Goal: Transaction & Acquisition: Obtain resource

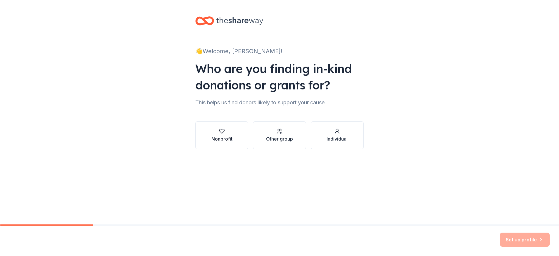
click at [229, 141] on div "Nonprofit" at bounding box center [221, 138] width 21 height 7
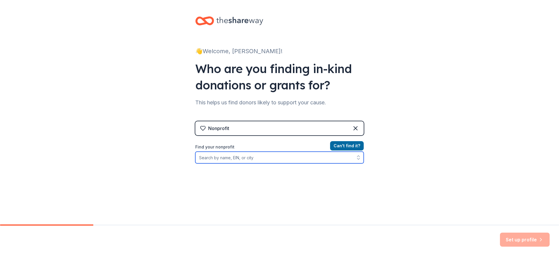
click at [203, 159] on input "Find your nonprofit" at bounding box center [279, 158] width 168 height 12
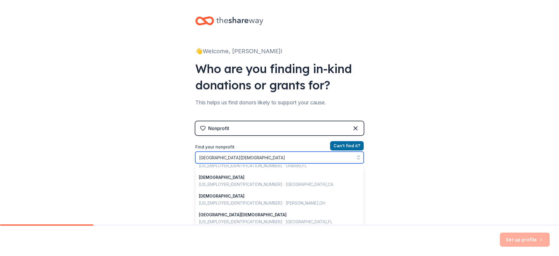
scroll to position [125, 0]
click at [218, 157] on input "North Park Baptist" at bounding box center [279, 158] width 168 height 12
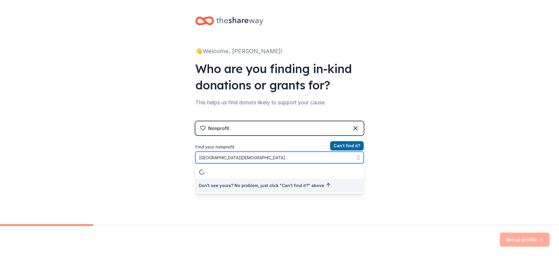
scroll to position [0, 0]
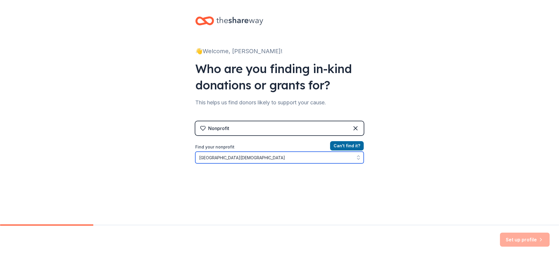
click at [260, 159] on input "North Park Missionary Baptist" at bounding box center [279, 158] width 168 height 12
type input "North Park Missionary Baptist Church"
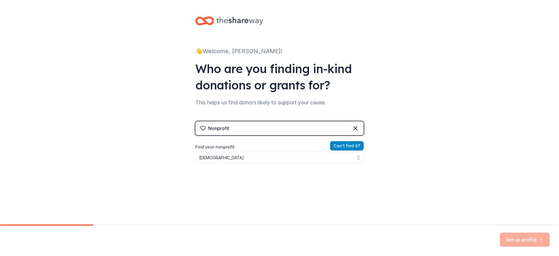
click at [348, 145] on button "Can ' t find it?" at bounding box center [347, 145] width 34 height 9
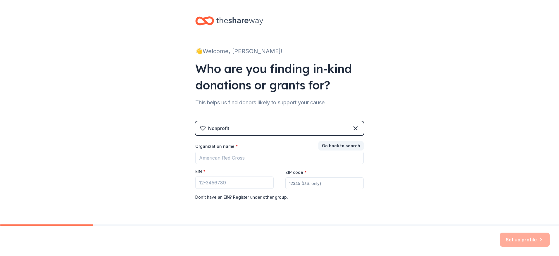
click at [284, 126] on div "Nonprofit" at bounding box center [279, 128] width 168 height 14
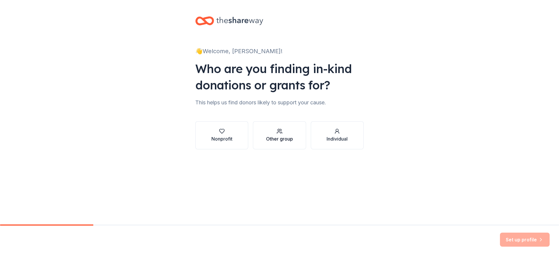
click at [274, 137] on div "Other group" at bounding box center [279, 138] width 27 height 7
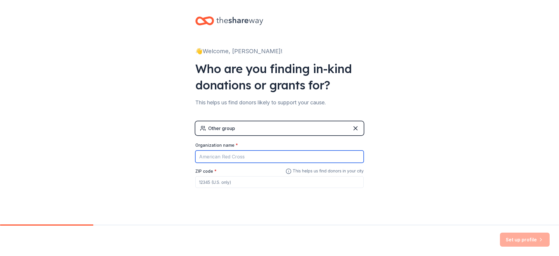
click at [210, 157] on input "Organization name *" at bounding box center [279, 157] width 168 height 12
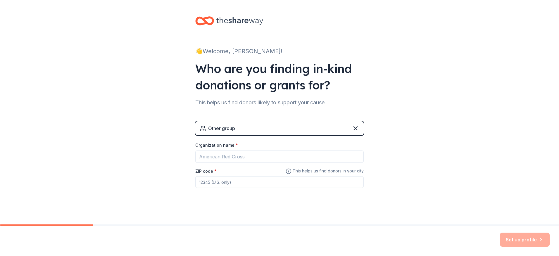
click at [404, 188] on div "👋 Welcome, Helen! Who are you finding in-kind donations or grants for? This hel…" at bounding box center [279, 114] width 559 height 228
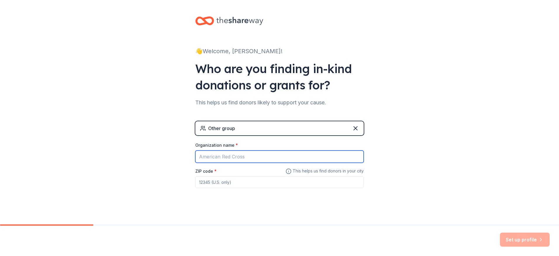
click at [211, 158] on input "Organization name *" at bounding box center [279, 157] width 168 height 12
type input "North Park Missionary Baptist Church"
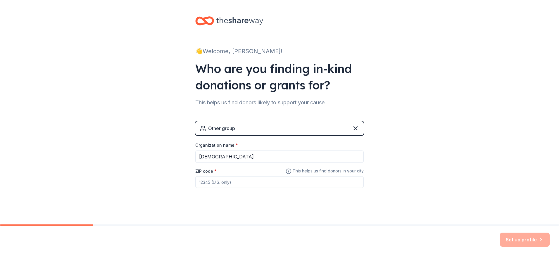
click at [220, 168] on div "ZIP code *" at bounding box center [279, 177] width 168 height 21
click at [214, 182] on input "ZIP code *" at bounding box center [279, 182] width 168 height 12
type input "75209"
click at [529, 240] on button "Set up profile" at bounding box center [525, 240] width 50 height 14
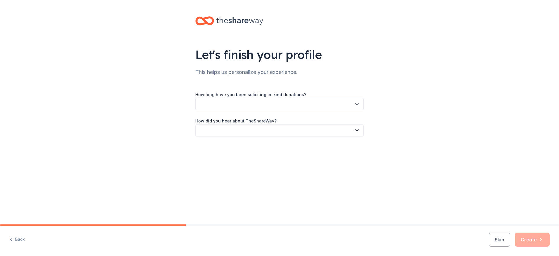
click at [358, 105] on icon "button" at bounding box center [357, 104] width 6 height 6
click at [242, 120] on div "This is my first time!" at bounding box center [279, 120] width 165 height 12
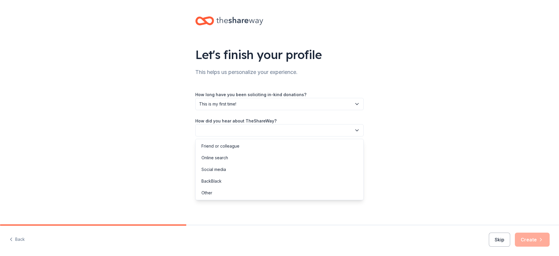
click at [356, 131] on icon "button" at bounding box center [356, 130] width 3 height 1
click at [216, 170] on div "Social media" at bounding box center [213, 169] width 25 height 7
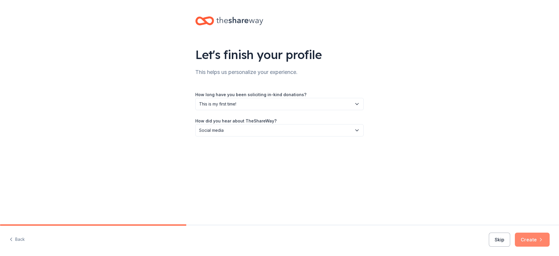
click at [524, 239] on button "Create" at bounding box center [532, 240] width 35 height 14
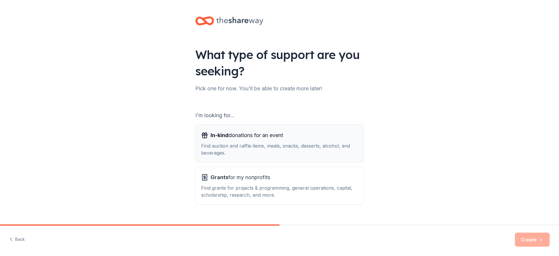
click at [267, 147] on div "Find auction and raffle items, meals, snacks, desserts, alcohol, and beverages." at bounding box center [279, 149] width 157 height 14
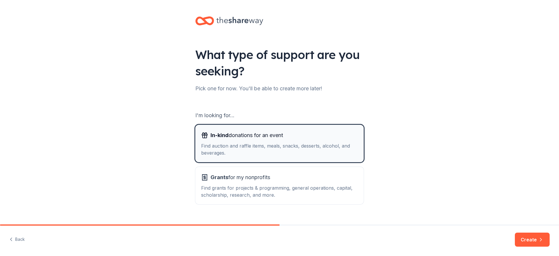
click at [267, 148] on div "Find auction and raffle items, meals, snacks, desserts, alcohol, and beverages." at bounding box center [279, 149] width 157 height 14
click at [533, 239] on button "Create" at bounding box center [532, 240] width 35 height 14
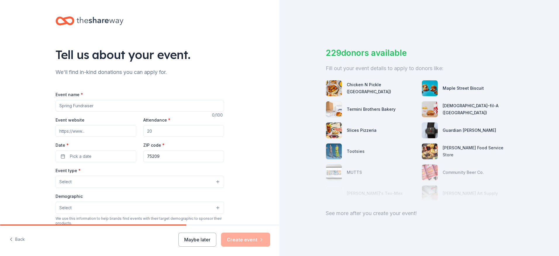
click at [72, 107] on input "Event name *" at bounding box center [140, 106] width 168 height 12
click at [199, 240] on button "Maybe later" at bounding box center [197, 240] width 38 height 14
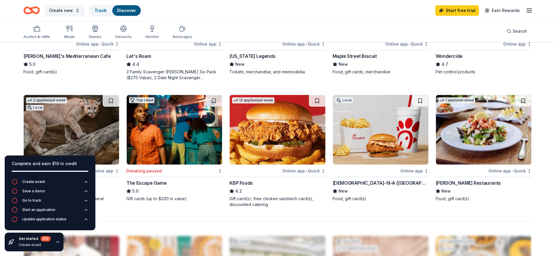
scroll to position [380, 0]
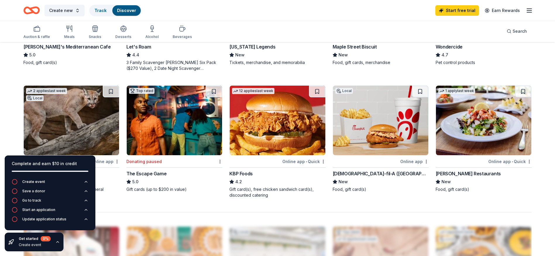
click at [362, 162] on div at bounding box center [365, 161] width 66 height 7
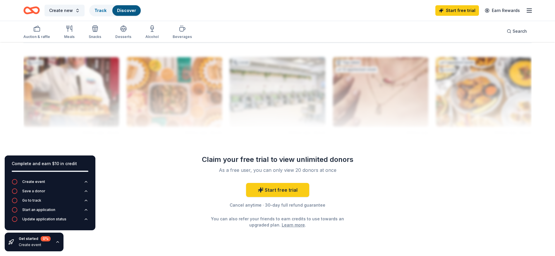
scroll to position [571, 0]
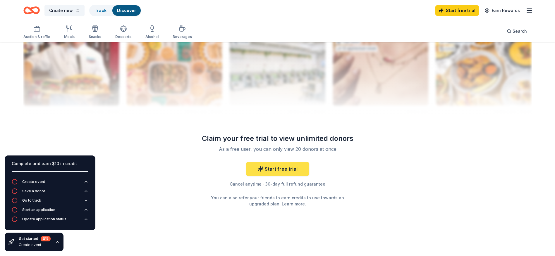
click at [276, 167] on link "Start free trial" at bounding box center [277, 169] width 63 height 14
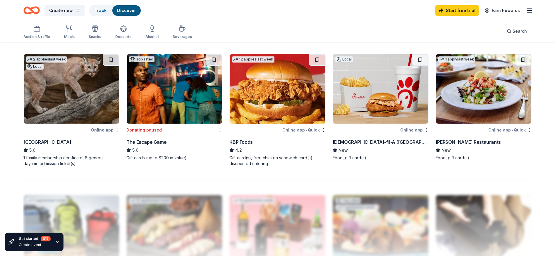
scroll to position [424, 0]
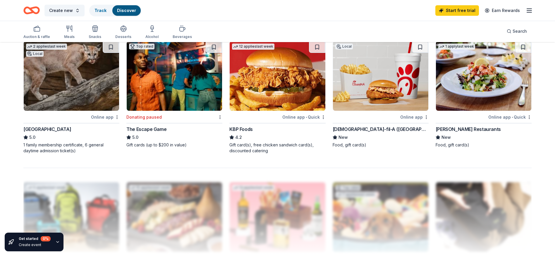
click at [354, 129] on div "[DEMOGRAPHIC_DATA]-fil-A ([GEOGRAPHIC_DATA])" at bounding box center [380, 129] width 96 height 7
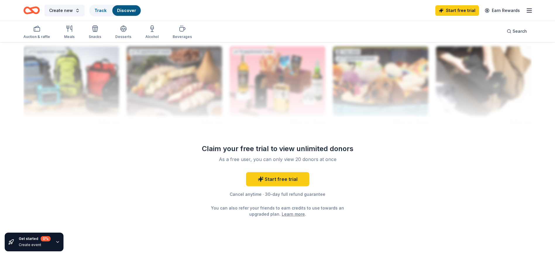
scroll to position [571, 0]
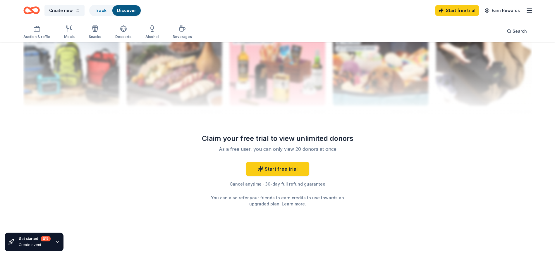
click at [281, 149] on div "As a free user, you can only view 20 donors at once" at bounding box center [277, 149] width 154 height 7
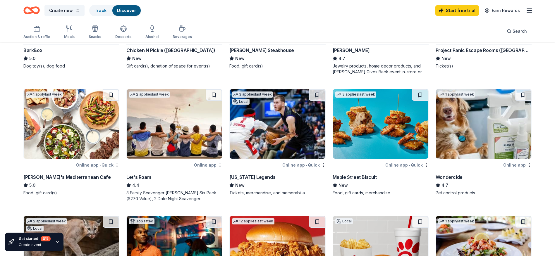
scroll to position [249, 0]
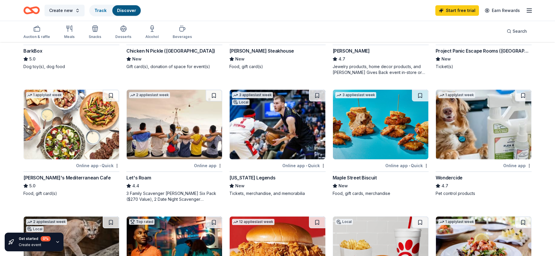
click at [526, 11] on icon "button" at bounding box center [528, 10] width 7 height 7
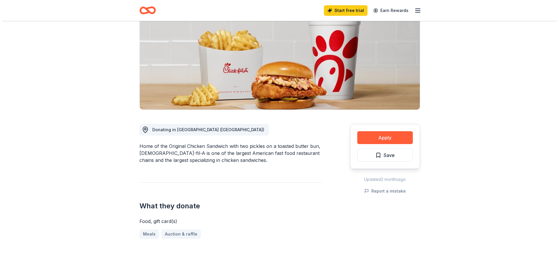
scroll to position [88, 0]
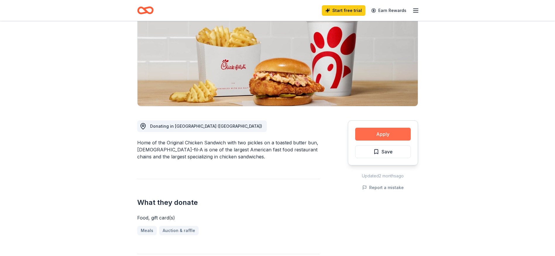
click at [376, 128] on button "Apply" at bounding box center [383, 134] width 56 height 13
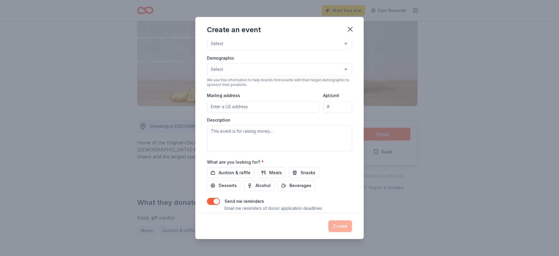
scroll to position [19, 0]
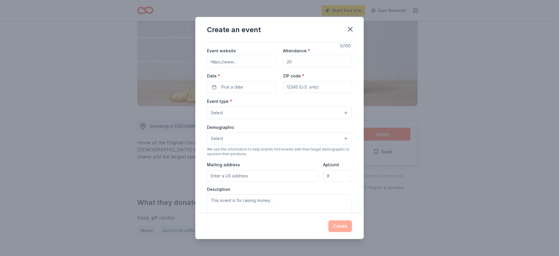
click at [342, 139] on button "Select" at bounding box center [279, 138] width 145 height 12
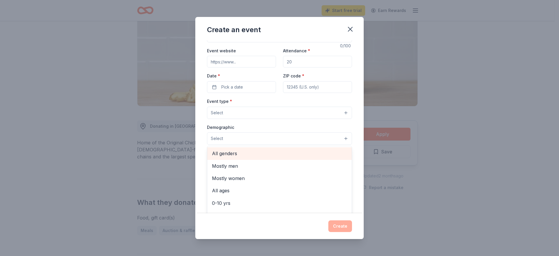
click at [328, 154] on span "All genders" at bounding box center [279, 154] width 135 height 8
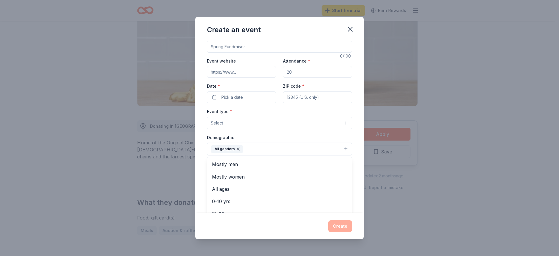
scroll to position [0, 0]
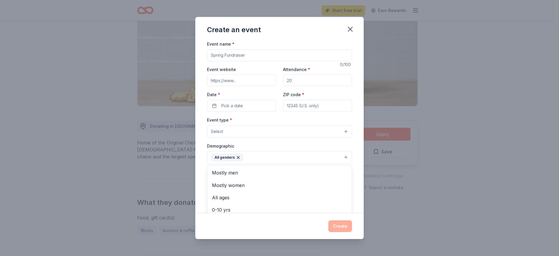
click at [224, 53] on div "Event name * 0 /100 Event website Attendance * Date * Pick a date ZIP code * Ev…" at bounding box center [279, 175] width 145 height 271
click at [213, 50] on input "Event name *" at bounding box center [279, 55] width 145 height 12
type input "Family and Friends Day"
click at [291, 81] on input "Attendance *" at bounding box center [317, 81] width 69 height 12
drag, startPoint x: 293, startPoint y: 80, endPoint x: 282, endPoint y: 82, distance: 11.2
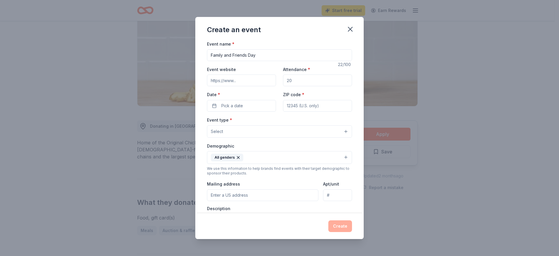
click at [283, 82] on input "Attendance *" at bounding box center [317, 81] width 69 height 12
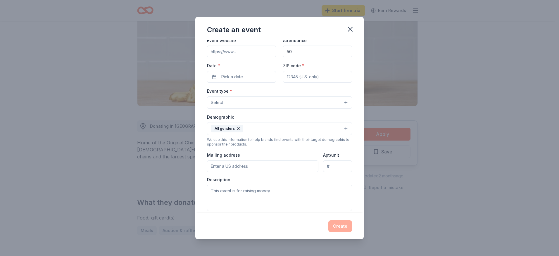
scroll to position [29, 0]
type input "50"
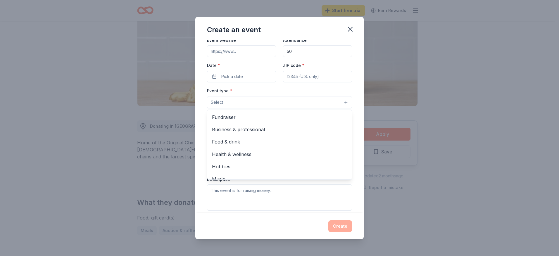
click at [342, 102] on button "Select" at bounding box center [279, 102] width 145 height 12
click at [511, 200] on div "Create an event Event name * Family and Friends Day 22 /100 Event website Atten…" at bounding box center [279, 128] width 559 height 256
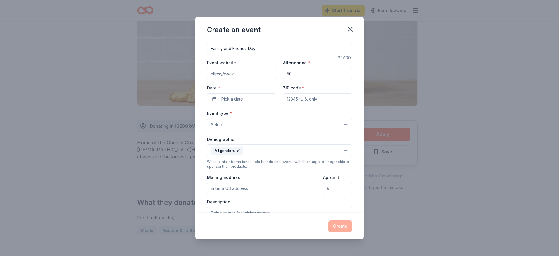
scroll to position [0, 0]
